Goal: Use online tool/utility: Utilize a website feature to perform a specific function

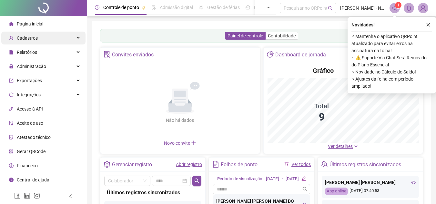
click at [46, 39] on div "Cadastros" at bounding box center [43, 38] width 84 height 13
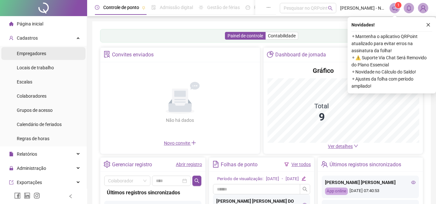
click at [44, 52] on span "Empregadores" at bounding box center [31, 53] width 29 height 5
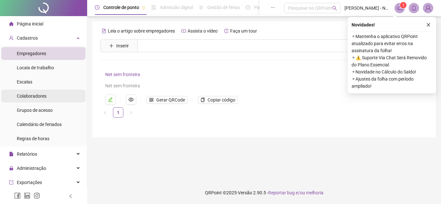
click at [29, 96] on span "Colaboradores" at bounding box center [32, 96] width 30 height 5
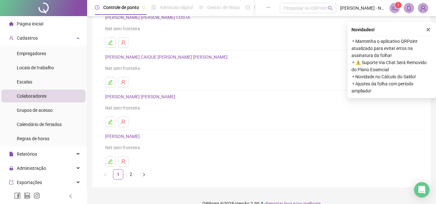
scroll to position [108, 0]
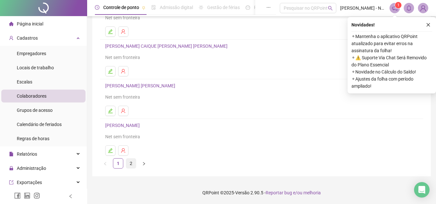
click at [132, 164] on link "2" at bounding box center [131, 164] width 10 height 10
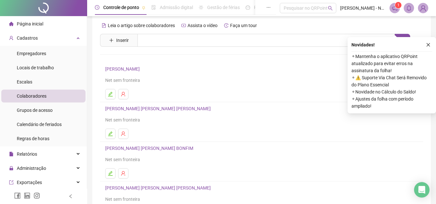
scroll to position [4, 0]
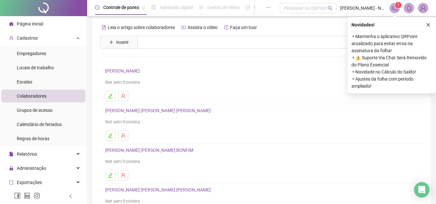
click at [125, 71] on link "[PERSON_NAME]" at bounding box center [123, 70] width 36 height 5
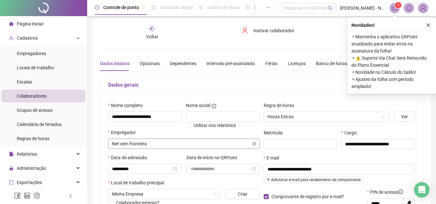
scroll to position [36, 0]
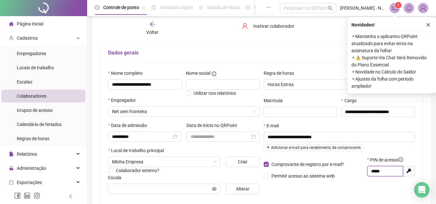
drag, startPoint x: 385, startPoint y: 170, endPoint x: 369, endPoint y: 175, distance: 16.7
click at [369, 175] on span "*****" at bounding box center [385, 171] width 36 height 10
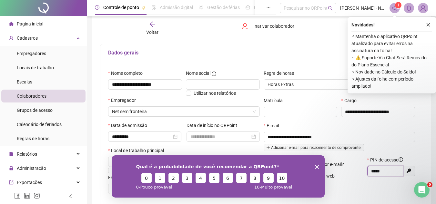
scroll to position [0, 0]
click at [315, 168] on icon "Encerrar pesquisa" at bounding box center [316, 167] width 4 height 4
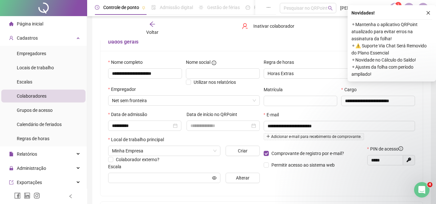
scroll to position [35, 0]
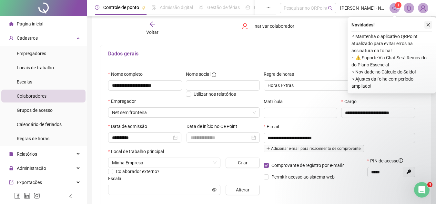
click at [429, 25] on icon "close" at bounding box center [428, 25] width 5 height 5
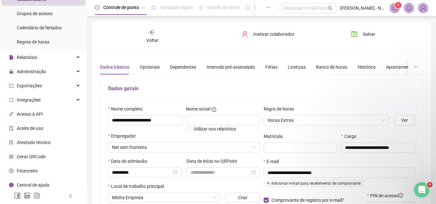
scroll to position [100, 0]
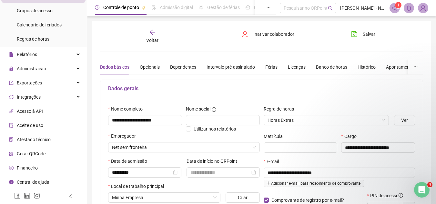
click at [23, 155] on span "Gerar QRCode" at bounding box center [31, 153] width 29 height 5
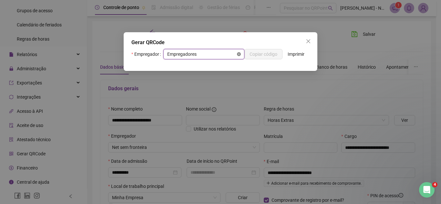
click at [238, 55] on icon "close-circle" at bounding box center [239, 54] width 4 height 4
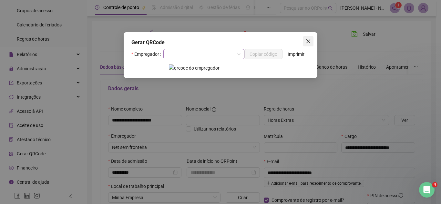
click at [307, 41] on icon "close" at bounding box center [307, 41] width 5 height 5
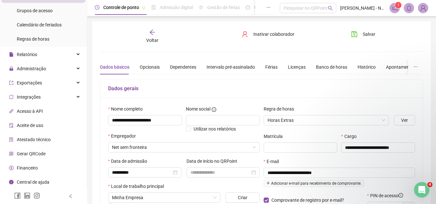
click at [17, 153] on span "Gerar QRCode" at bounding box center [31, 153] width 29 height 5
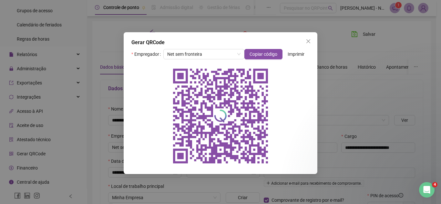
click at [302, 37] on div "Gerar QRCode Empregador Net sem fronteira Copiar código Imprimir" at bounding box center [221, 103] width 194 height 142
click at [309, 39] on icon "close" at bounding box center [307, 41] width 5 height 5
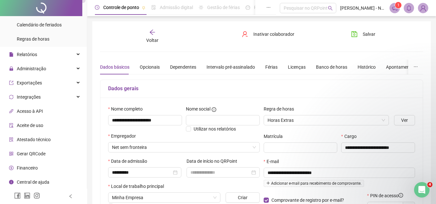
click at [156, 38] on span "Voltar" at bounding box center [152, 40] width 12 height 5
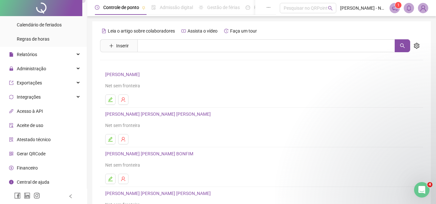
click at [36, 152] on span "Gerar QRCode" at bounding box center [31, 153] width 29 height 5
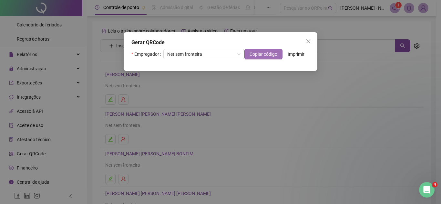
click at [264, 55] on span "Copiar código" at bounding box center [263, 54] width 28 height 7
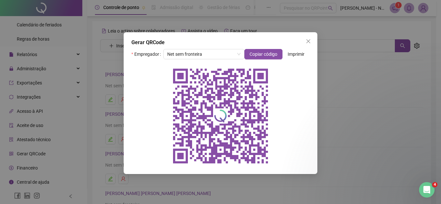
click at [305, 37] on button "Close" at bounding box center [308, 41] width 10 height 10
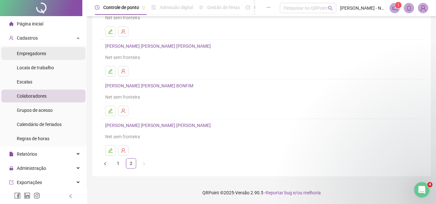
click at [53, 52] on li "Empregadores" at bounding box center [43, 53] width 84 height 13
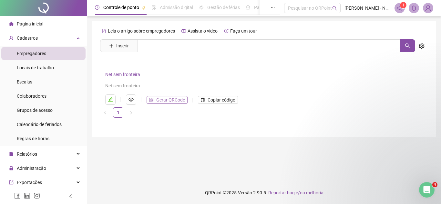
click at [175, 101] on span "Gerar QRCode" at bounding box center [170, 99] width 29 height 7
